Goal: Transaction & Acquisition: Book appointment/travel/reservation

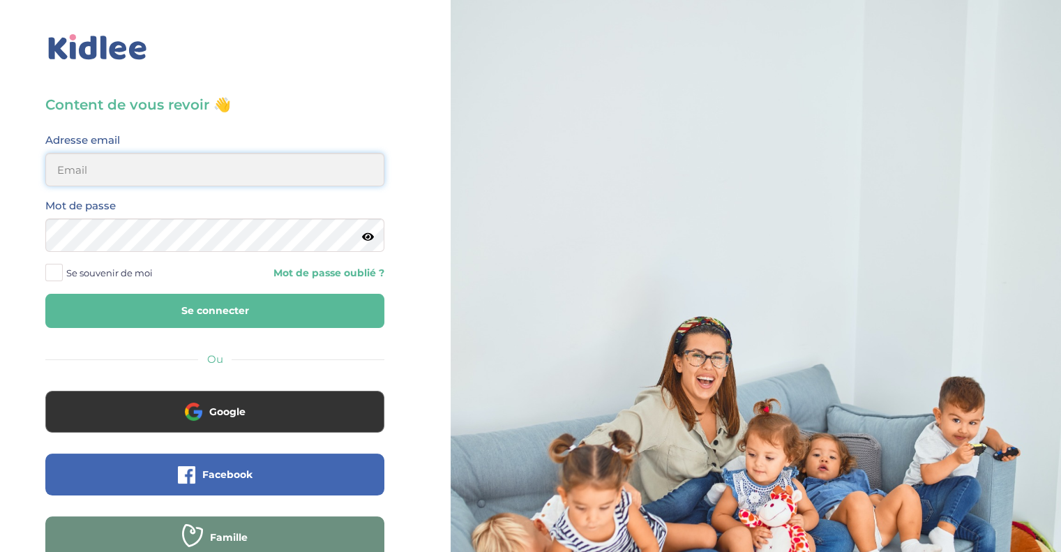
type input "morgane.jabbour@gmail.com"
click at [261, 303] on button "Se connecter" at bounding box center [214, 311] width 339 height 34
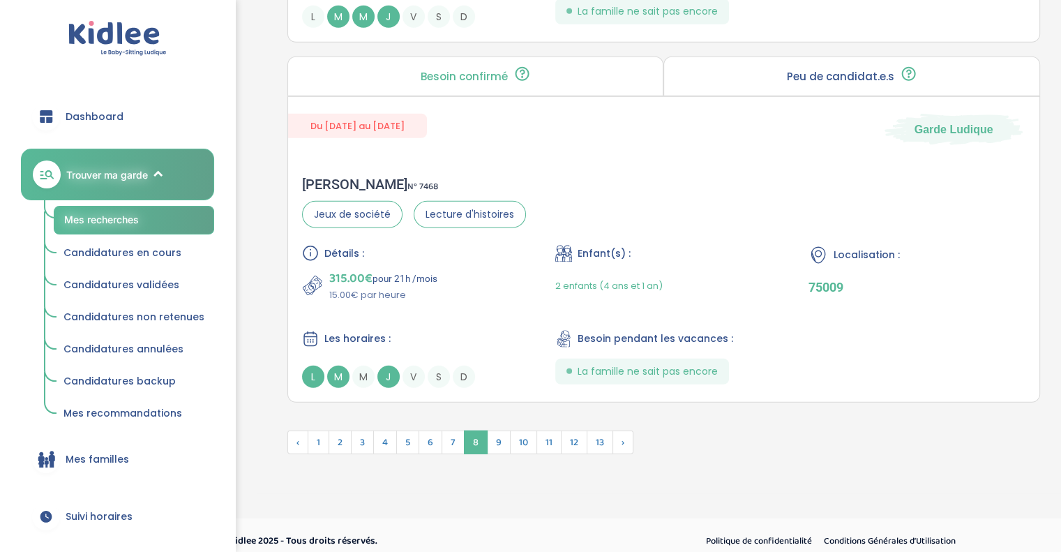
scroll to position [3849, 0]
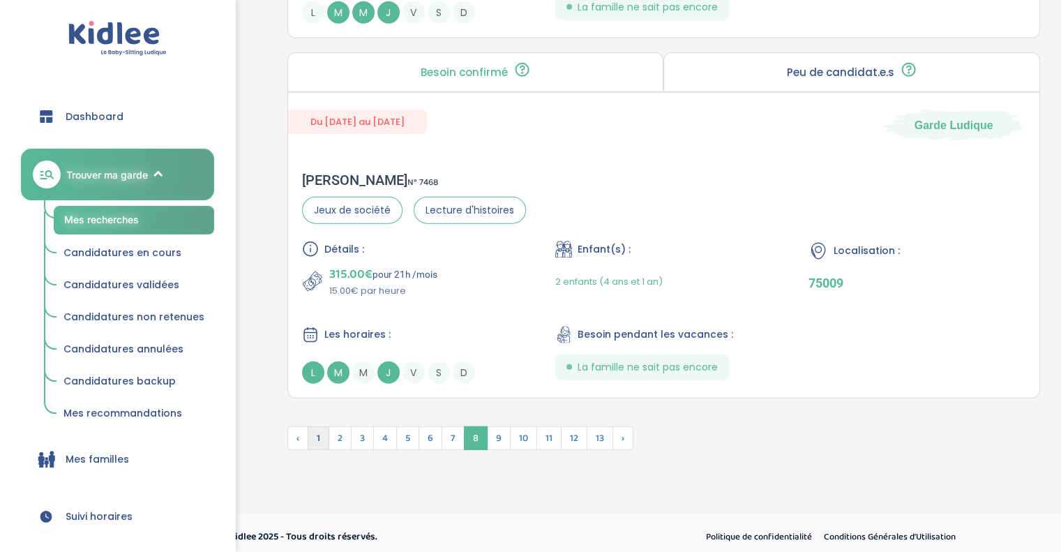
click at [322, 426] on span "1" at bounding box center [319, 438] width 22 height 24
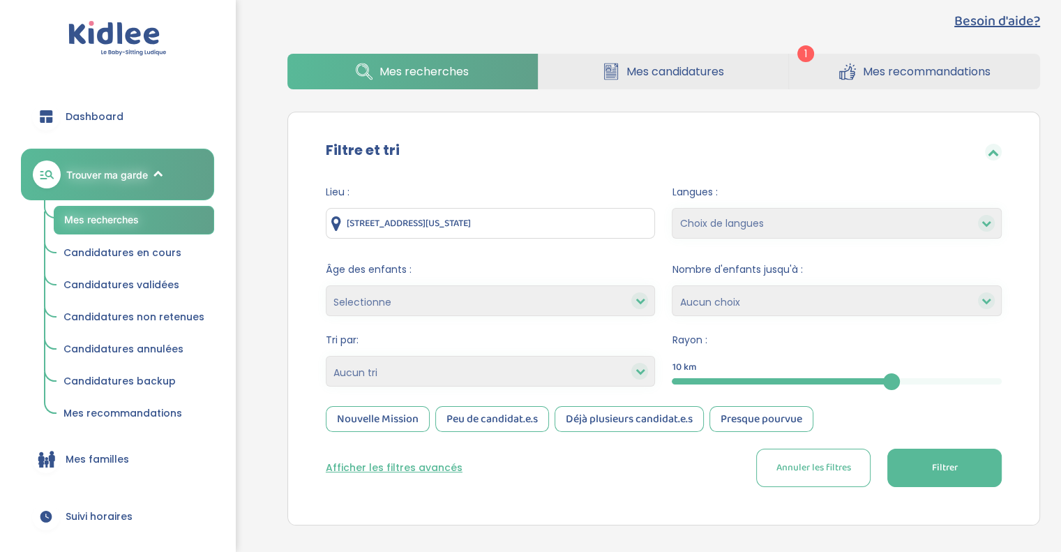
scroll to position [20, 0]
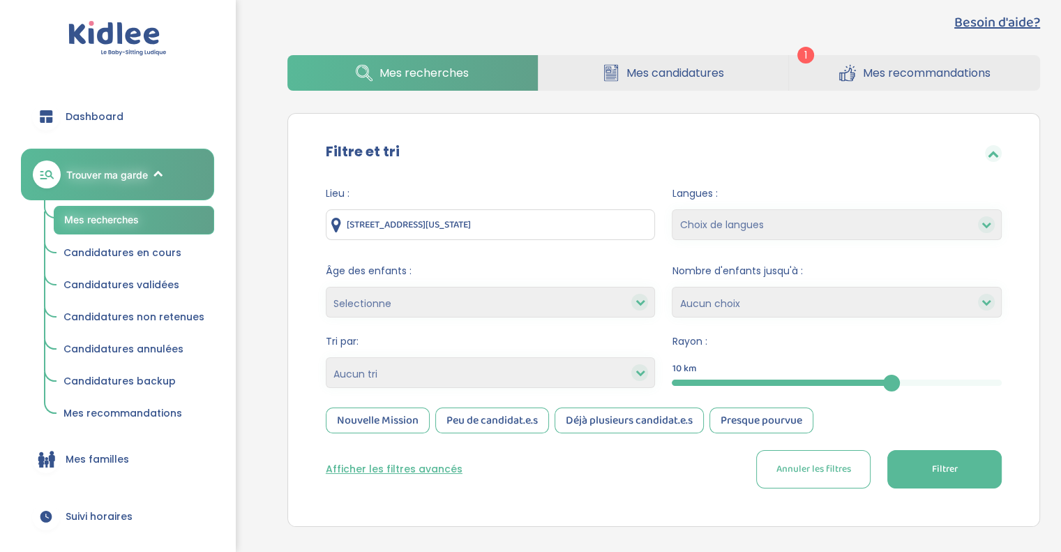
click at [883, 62] on link "Mes recommandations" at bounding box center [914, 73] width 251 height 36
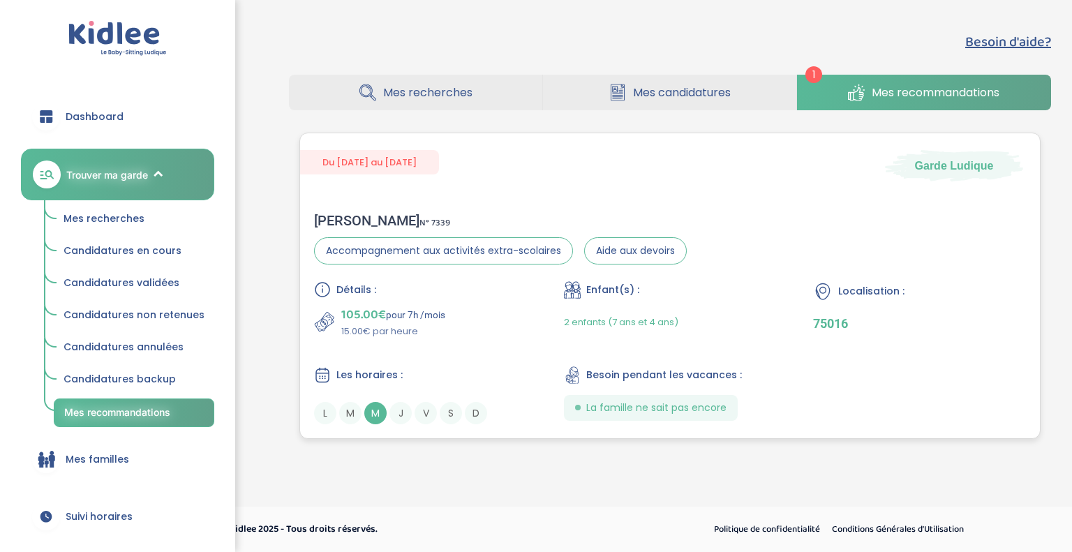
click at [813, 241] on div "[PERSON_NAME] N° 7339 Accompagnement aux activités extra-scolaires Aide aux dev…" at bounding box center [669, 318] width 739 height 240
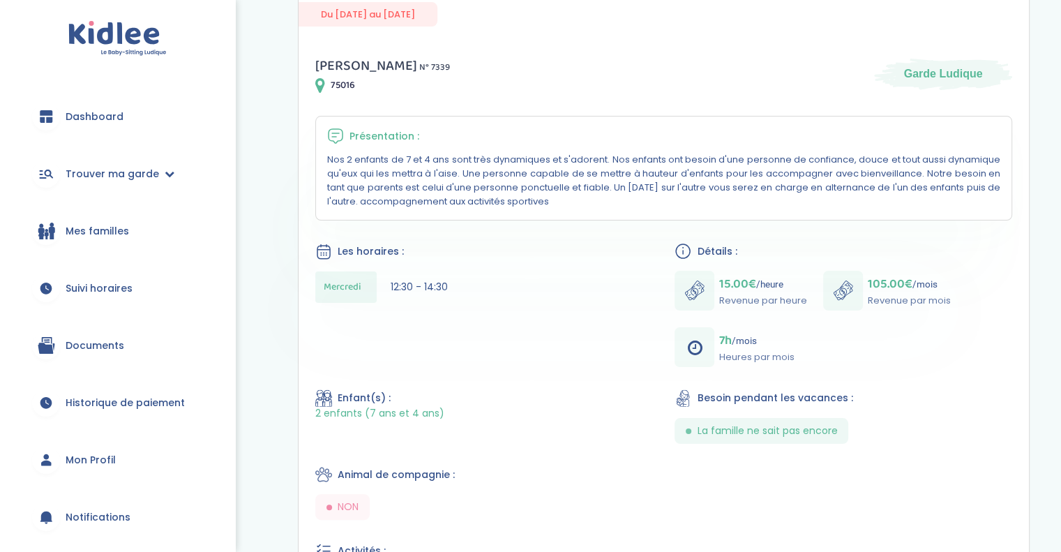
scroll to position [174, 0]
